Goal: Check status: Check status

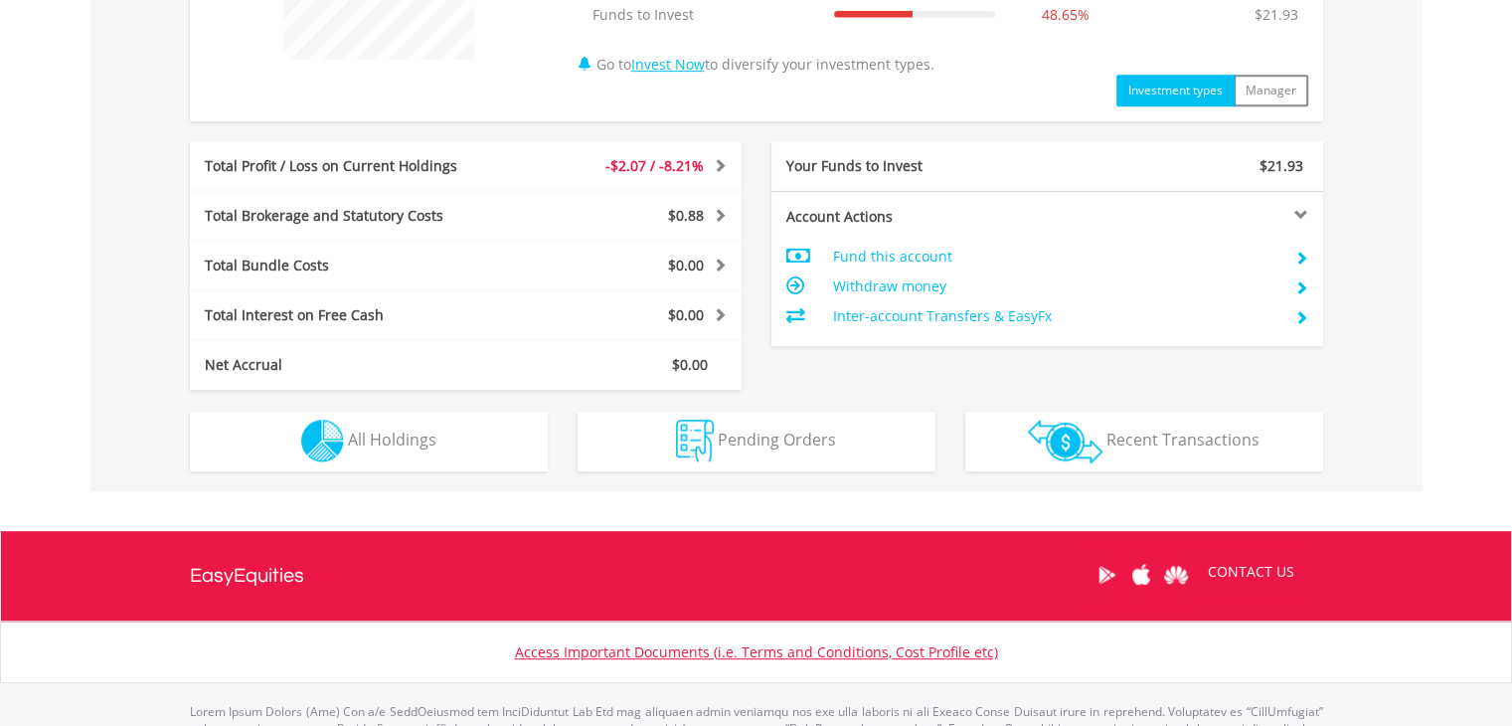
scroll to position [911, 0]
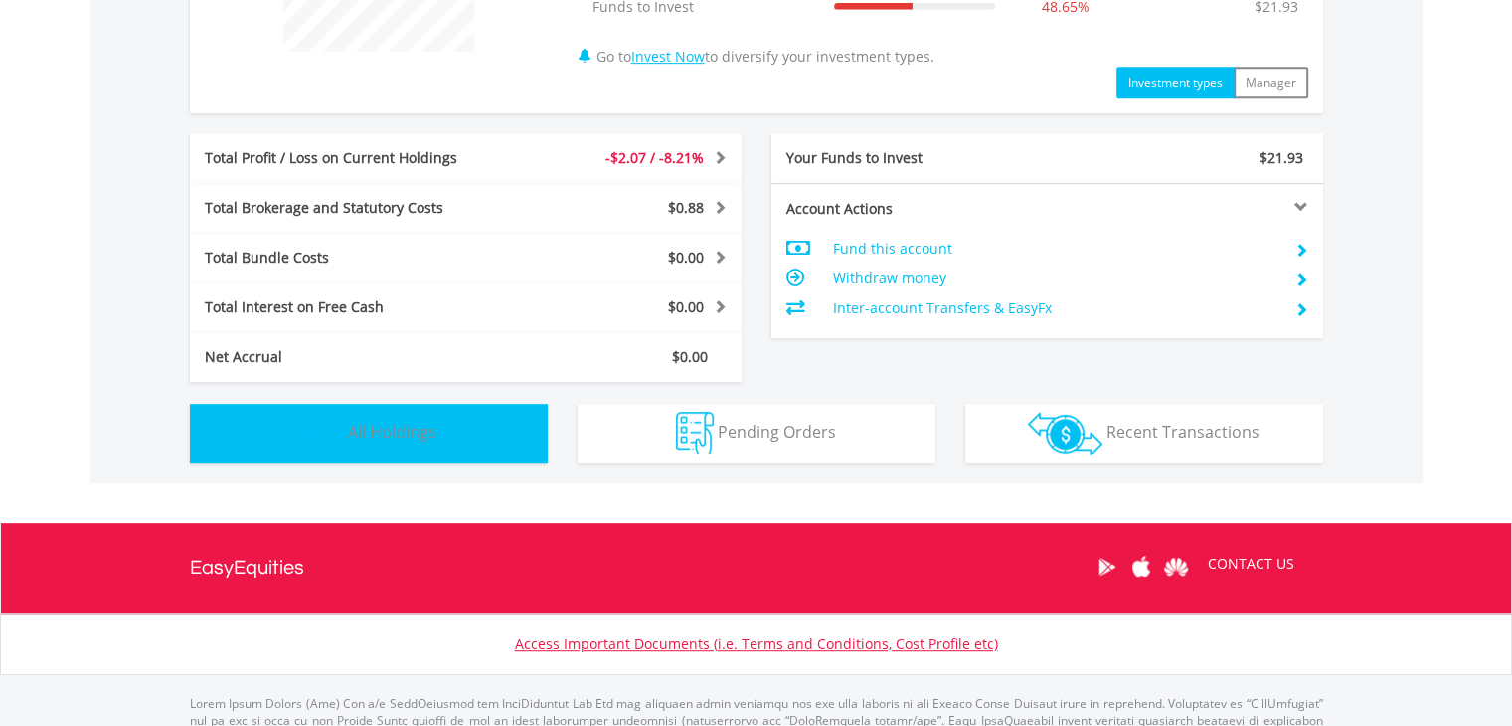
click at [319, 413] on img "button" at bounding box center [322, 432] width 43 height 43
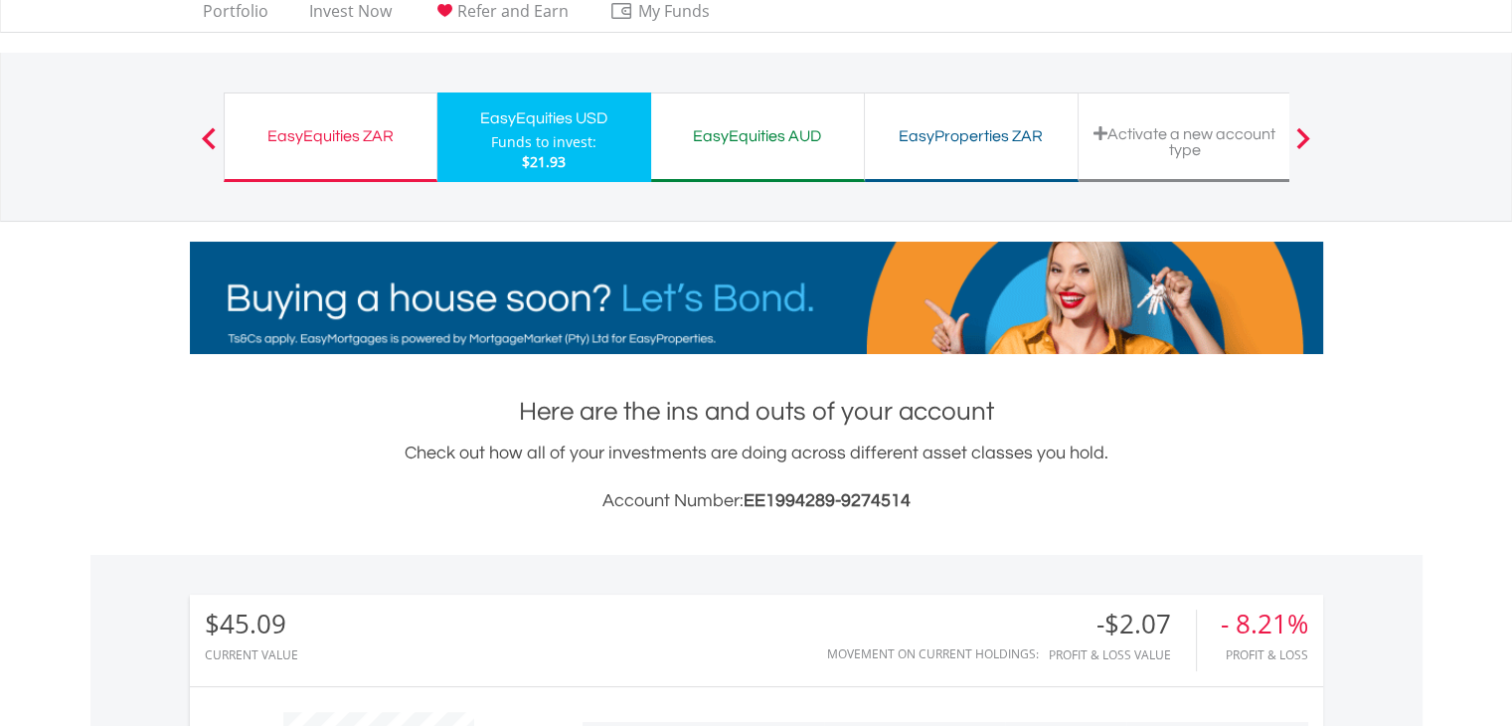
scroll to position [0, 0]
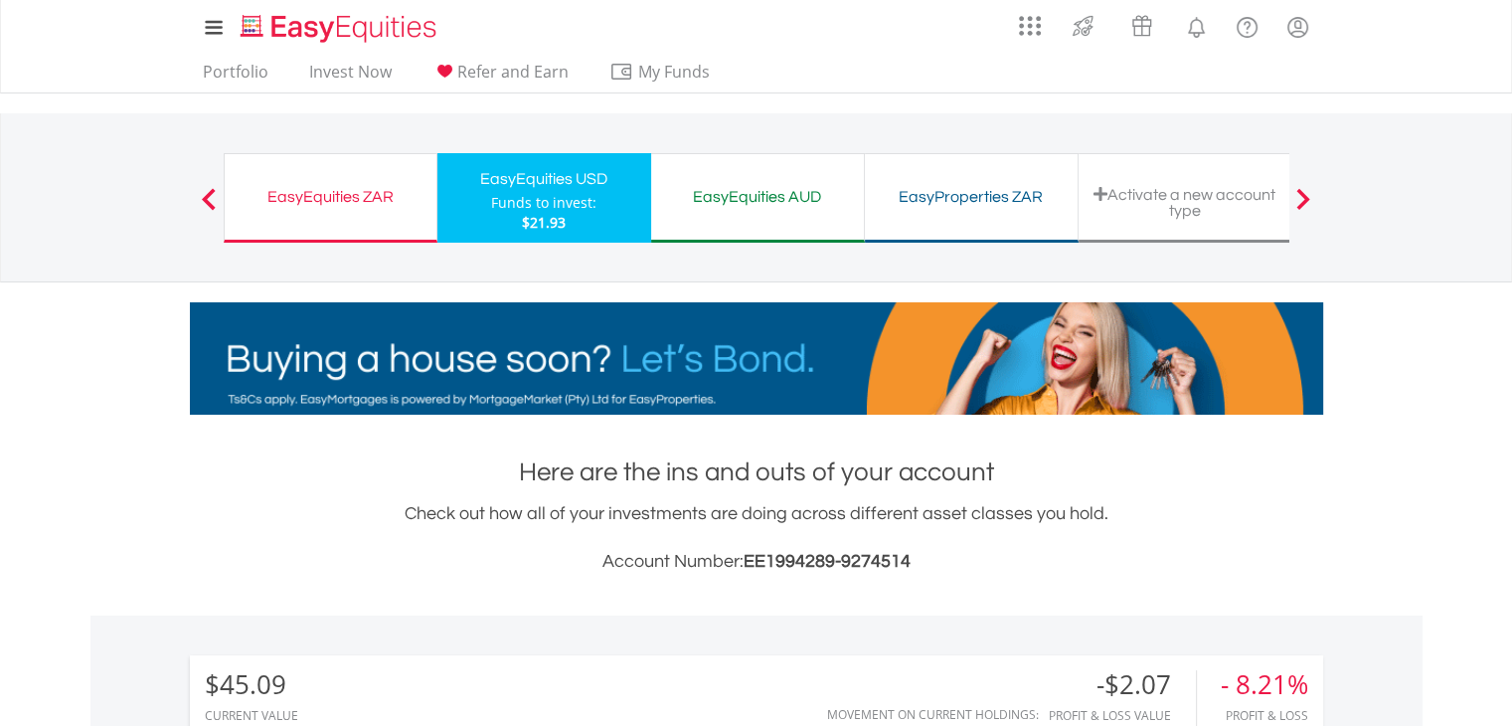
click at [308, 197] on div "EasyEquities ZAR" at bounding box center [331, 197] width 188 height 28
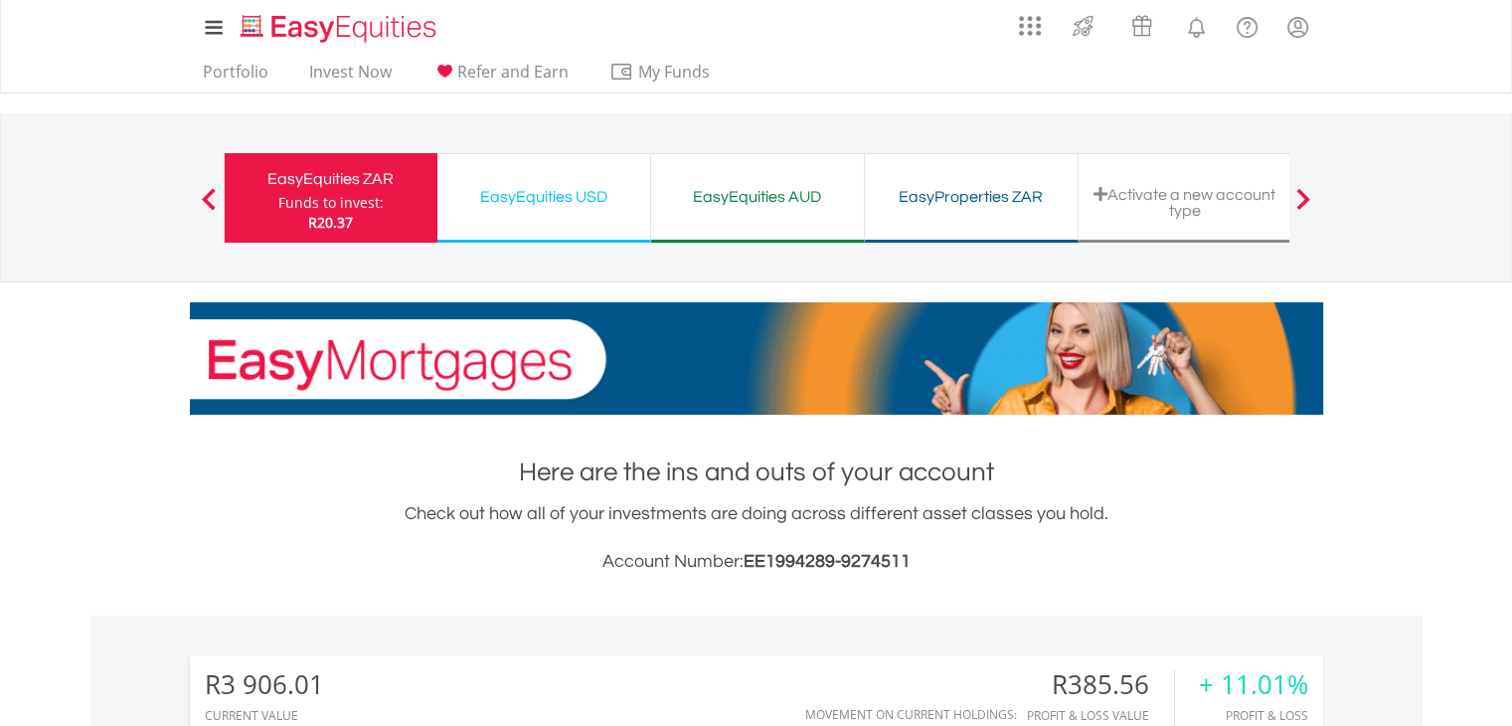
scroll to position [191, 378]
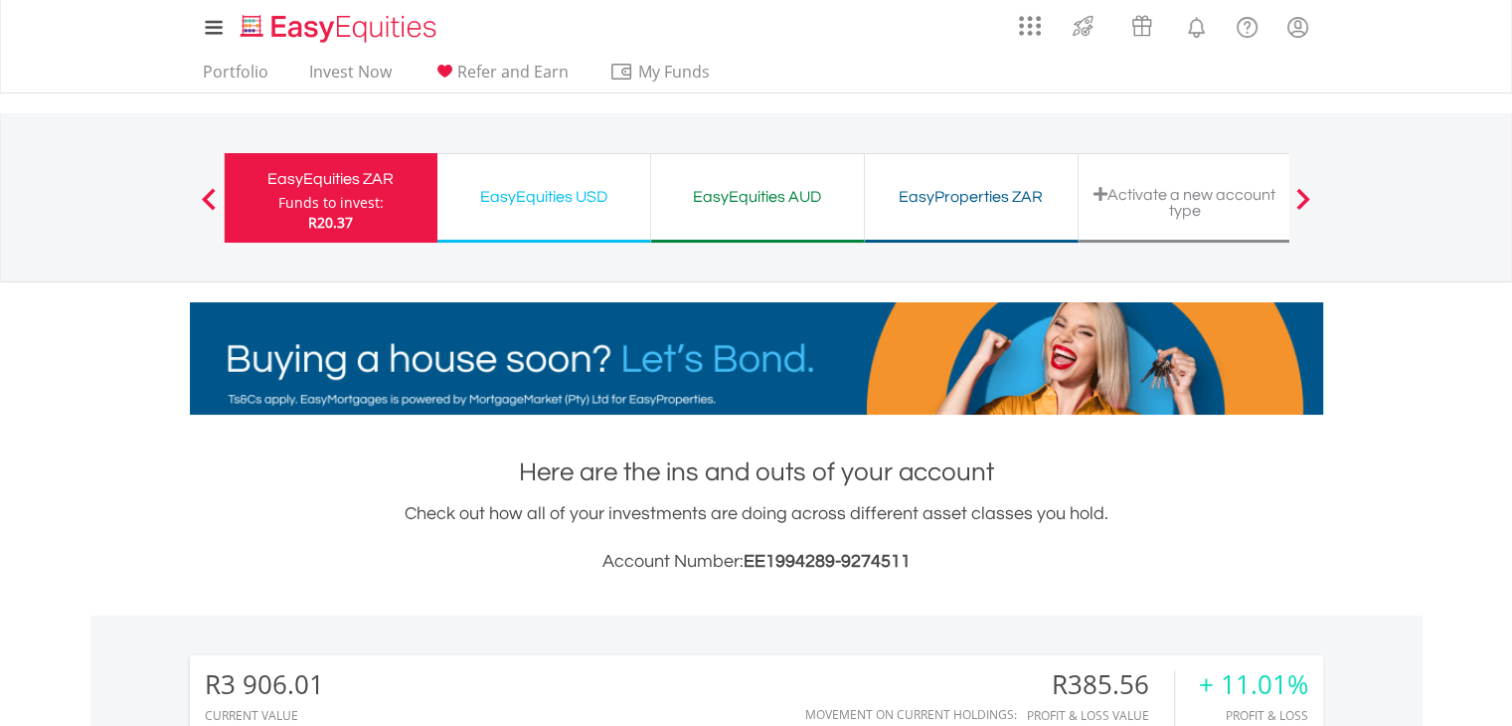
click at [754, 206] on div "EasyEquities AUD" at bounding box center [757, 197] width 189 height 28
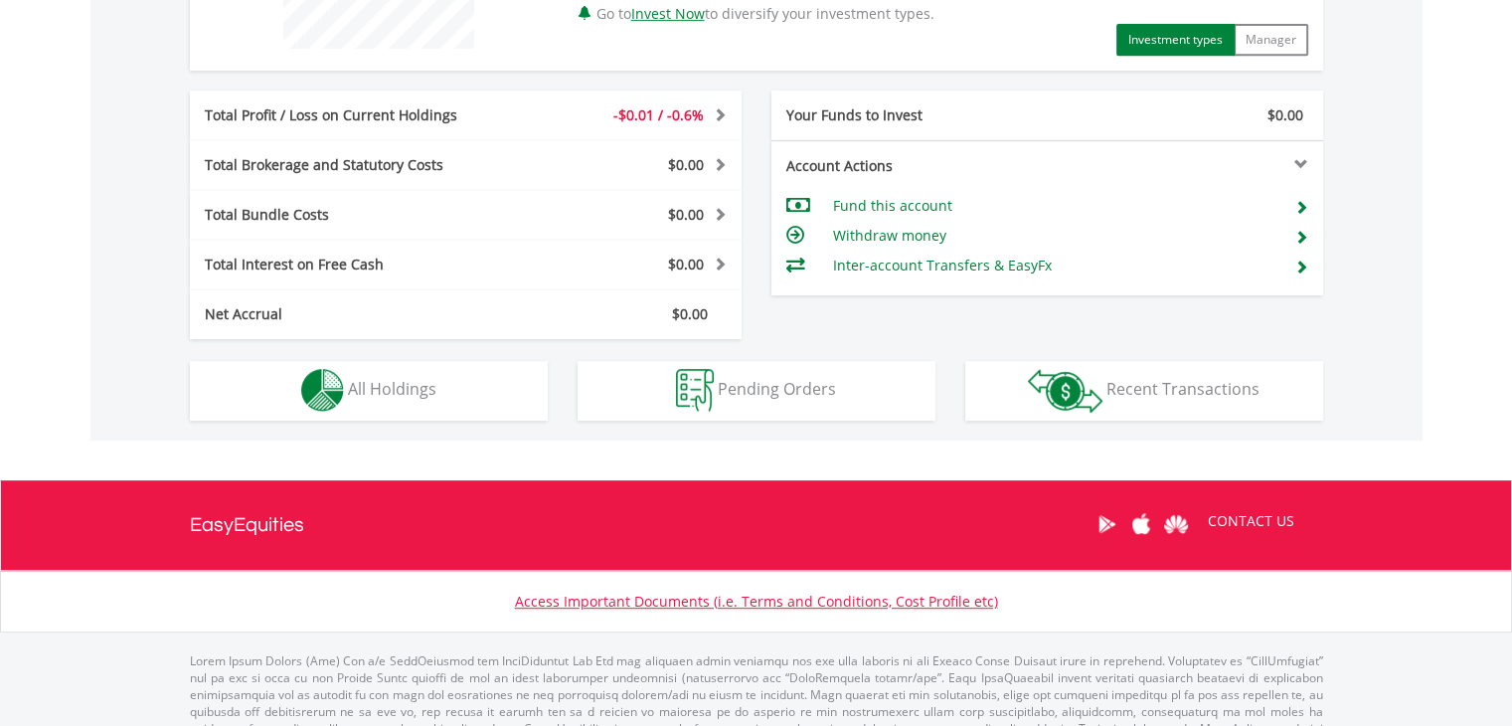
scroll to position [954, 0]
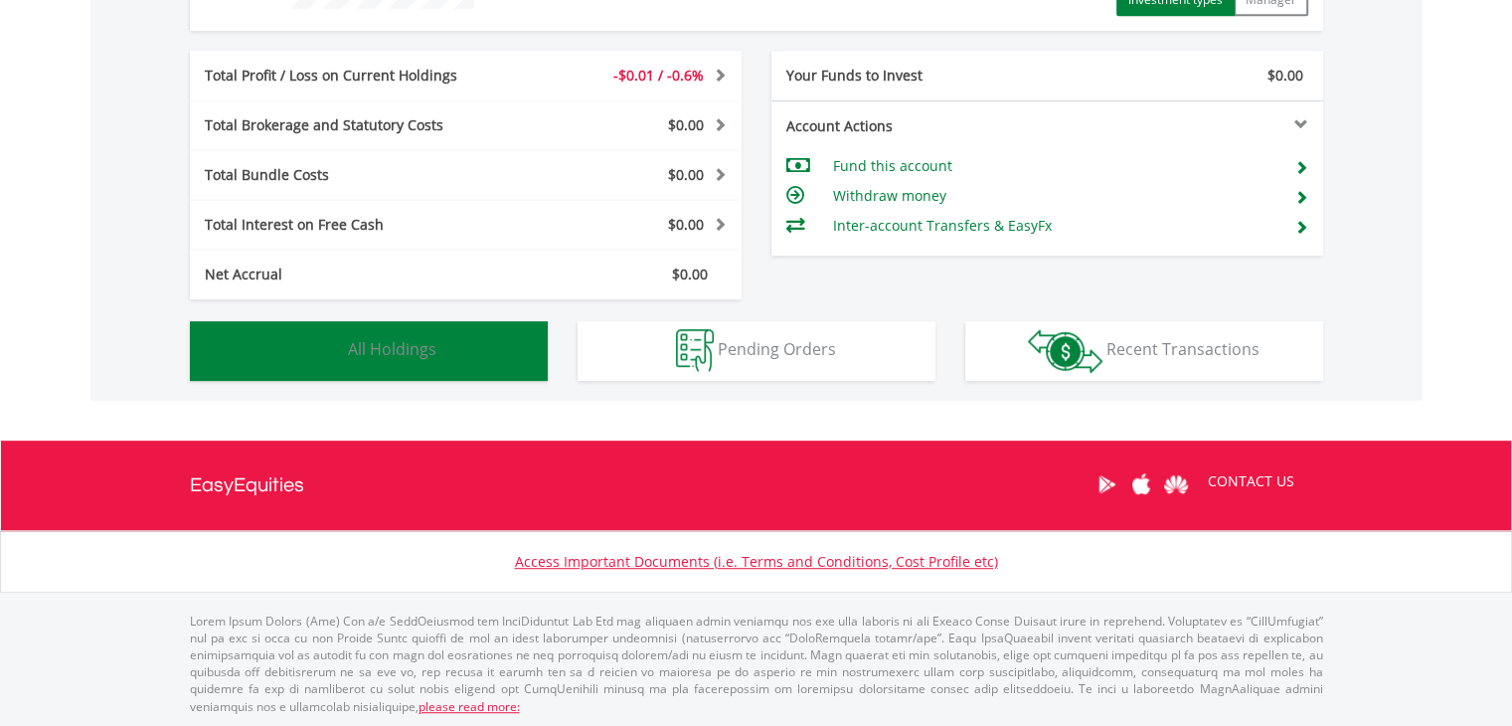
click at [408, 332] on button "Holdings All Holdings" at bounding box center [369, 351] width 358 height 60
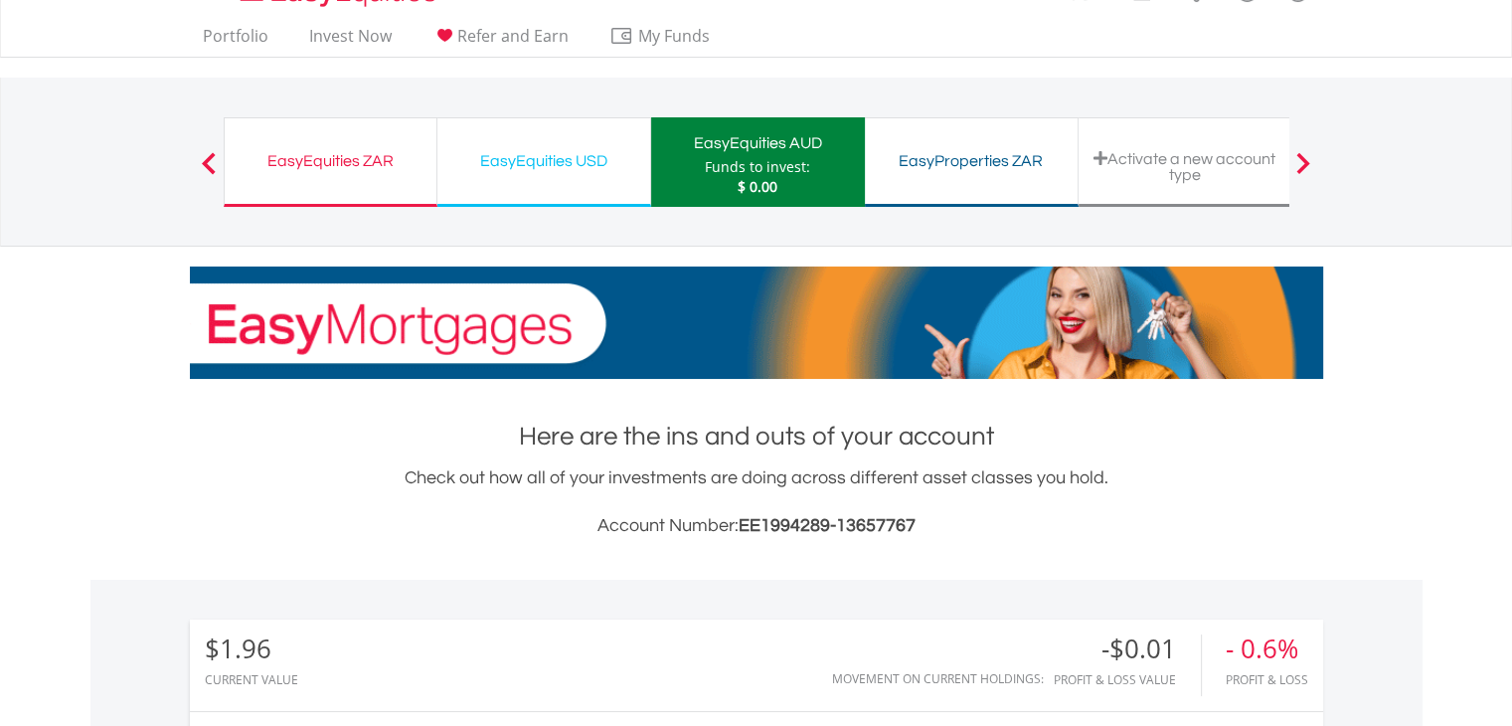
scroll to position [0, 0]
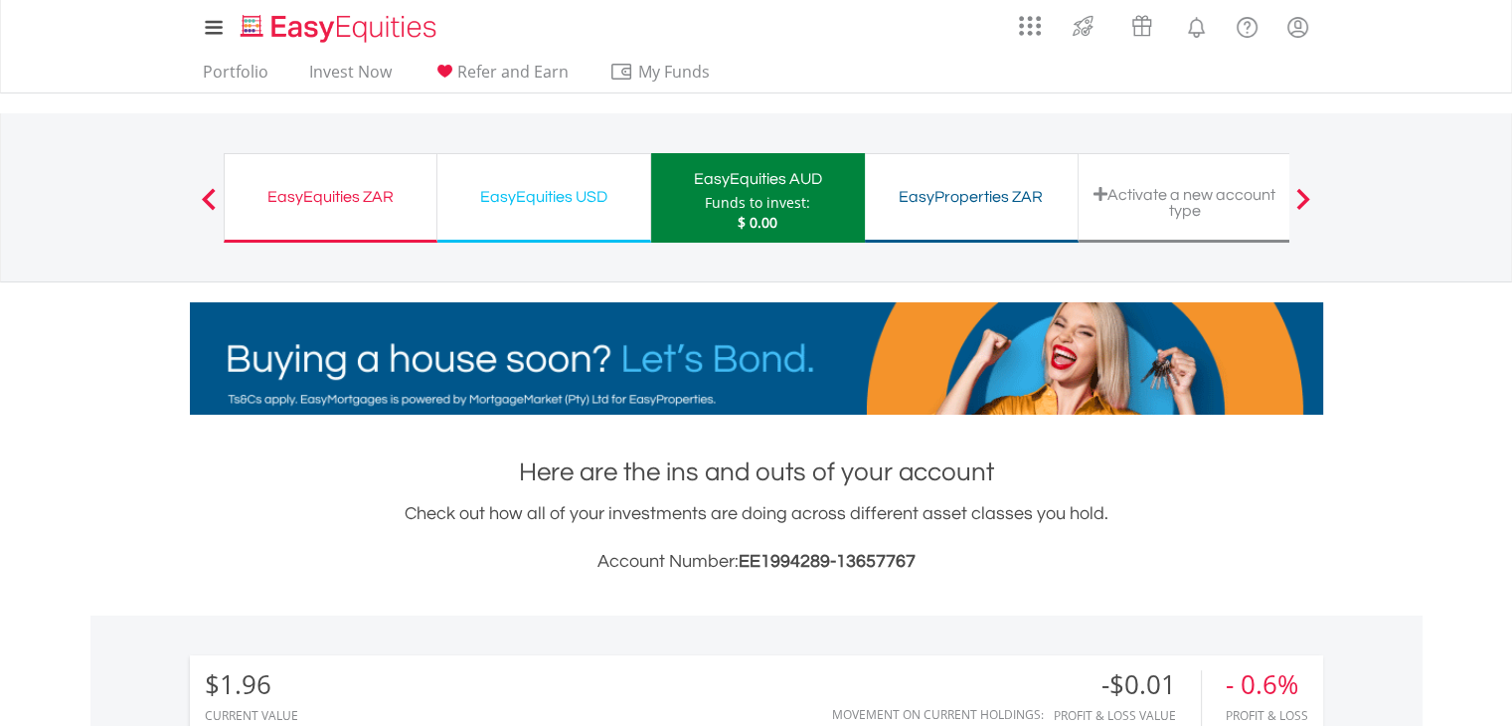
click at [539, 216] on div "EasyEquities USD Funds to invest: $ 0.00" at bounding box center [544, 197] width 214 height 89
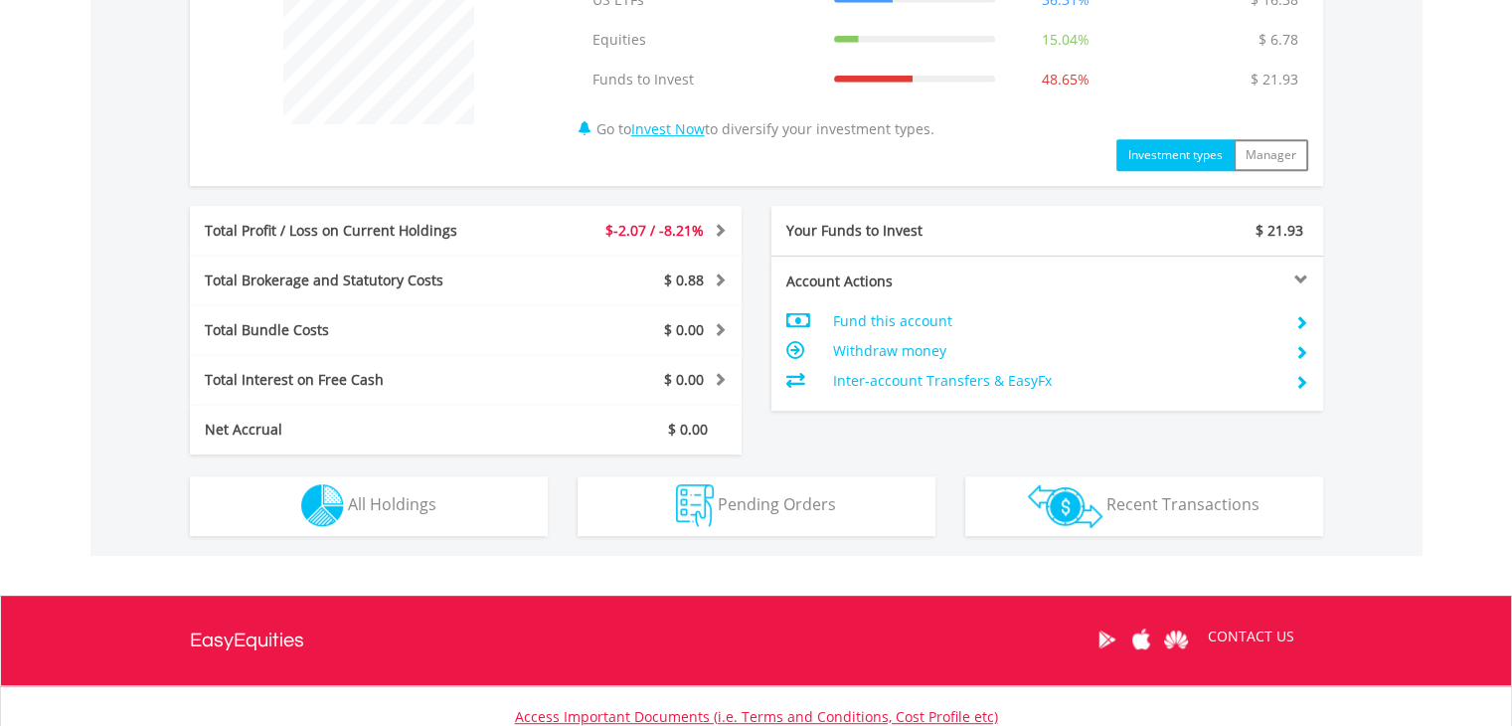
scroll to position [843, 0]
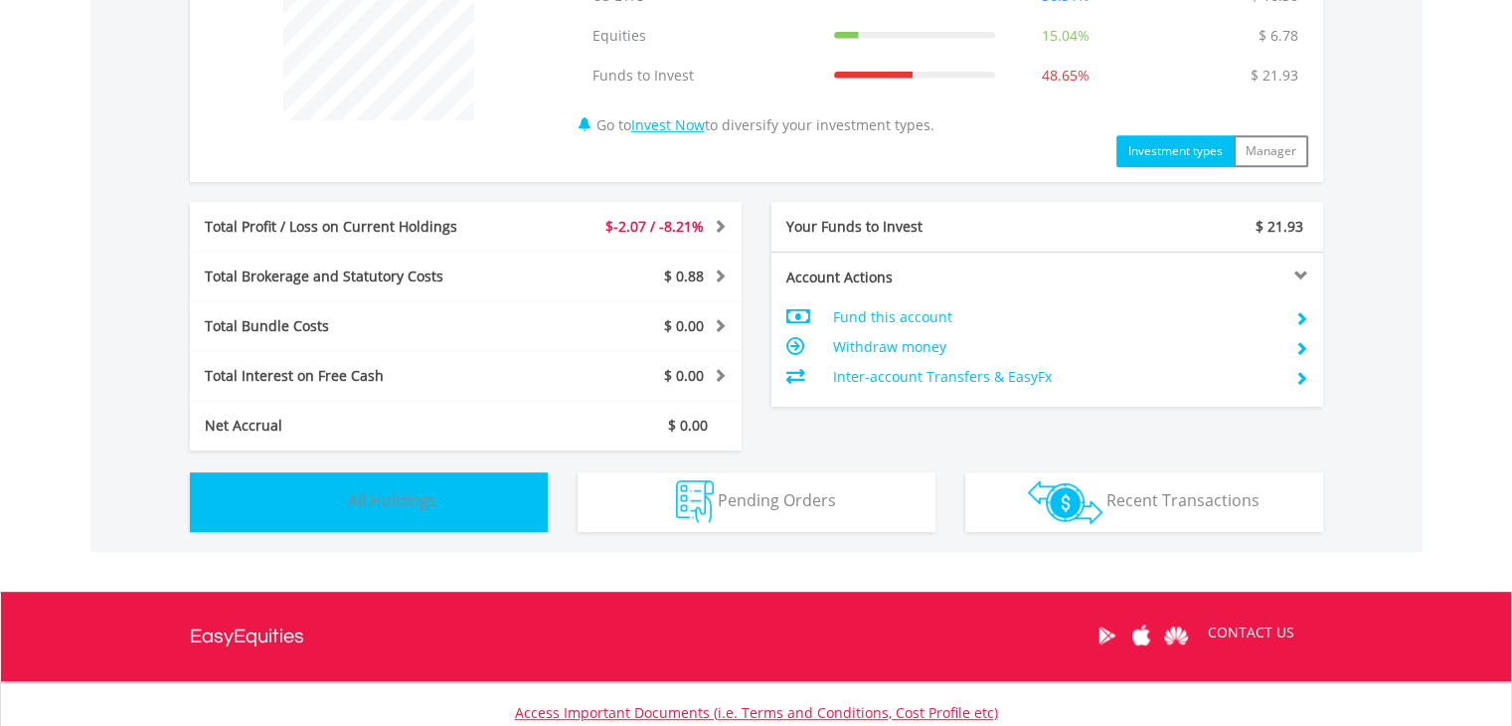
click at [454, 494] on button "Holdings All Holdings" at bounding box center [369, 502] width 358 height 60
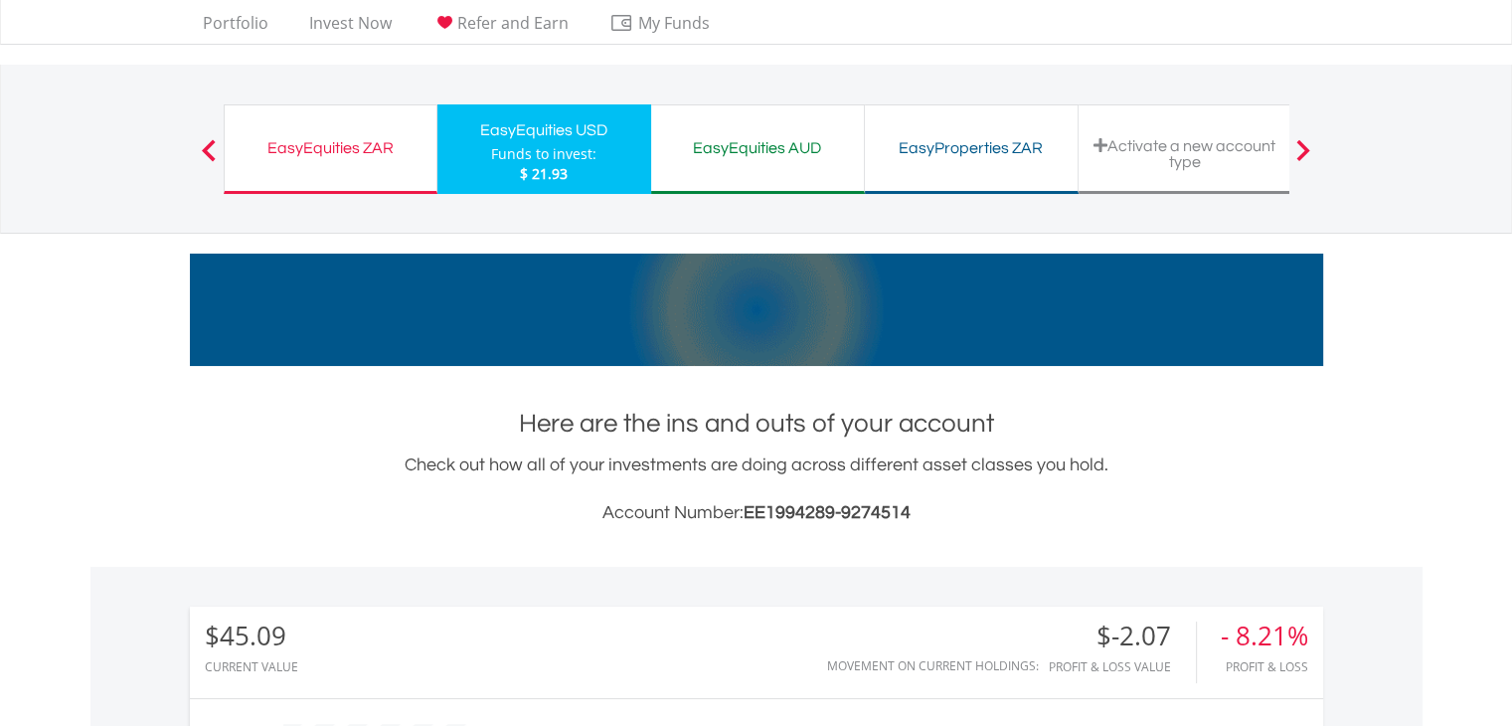
scroll to position [0, 0]
